Goal: Task Accomplishment & Management: Manage account settings

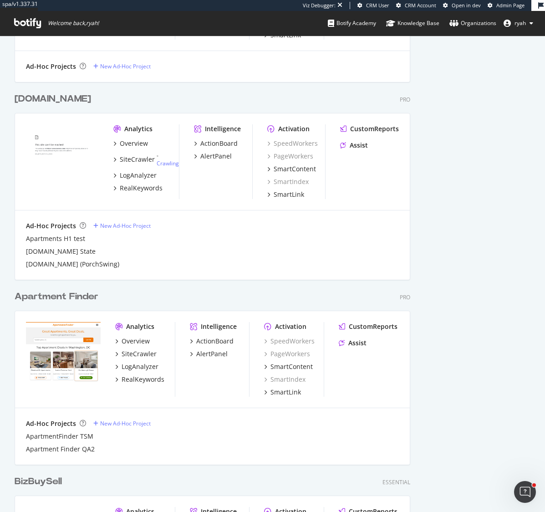
scroll to position [961, 0]
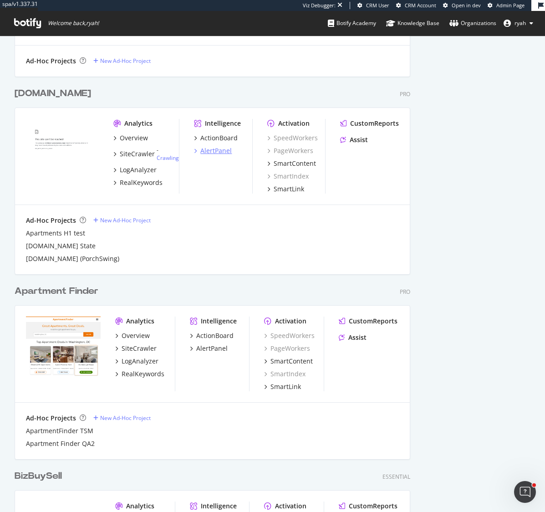
click at [216, 151] on div "AlertPanel" at bounding box center [215, 150] width 31 height 9
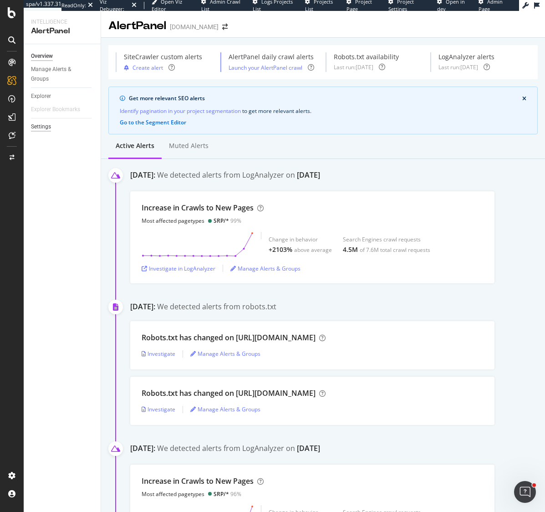
click at [46, 125] on div "Settings" at bounding box center [41, 127] width 20 height 10
select select "01"
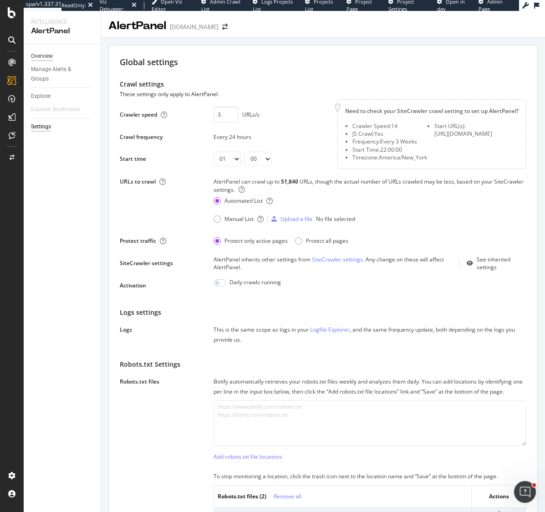
click at [43, 55] on div "Overview" at bounding box center [42, 56] width 22 height 10
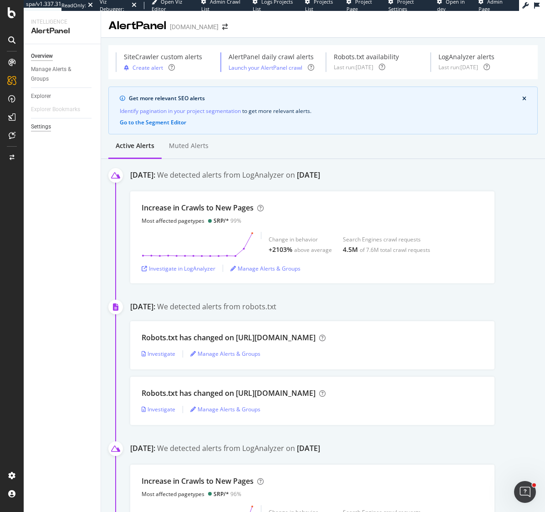
click at [41, 126] on div "Settings" at bounding box center [41, 127] width 20 height 10
select select "01"
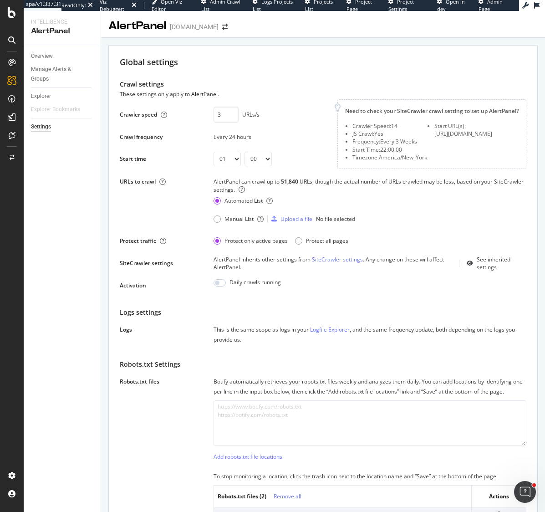
click at [191, 416] on div "Robots.txt files Botify automatically retrieves your robots.txt files weekly an…" at bounding box center [323, 457] width 406 height 162
